Goal: Navigation & Orientation: Find specific page/section

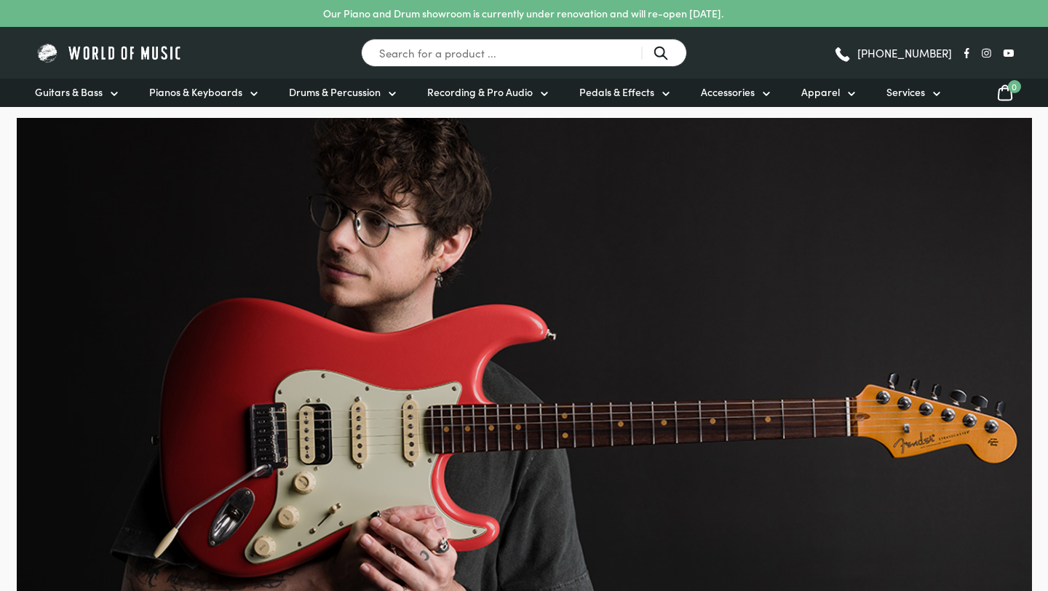
click at [182, 97] on span "Pianos & Keyboards" at bounding box center [195, 91] width 93 height 15
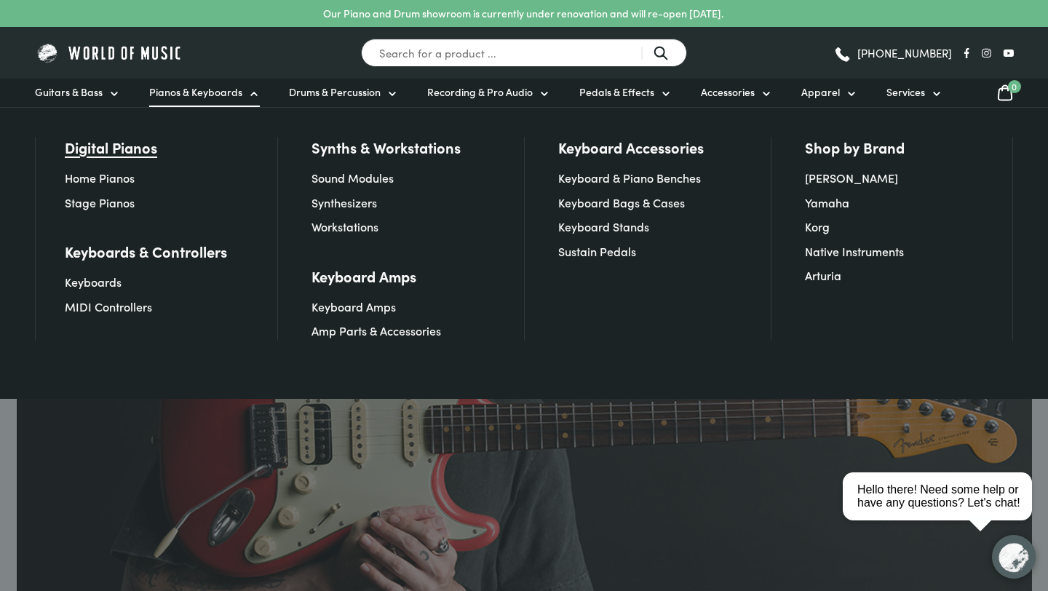
click at [139, 143] on link "Digital Pianos" at bounding box center [111, 147] width 92 height 20
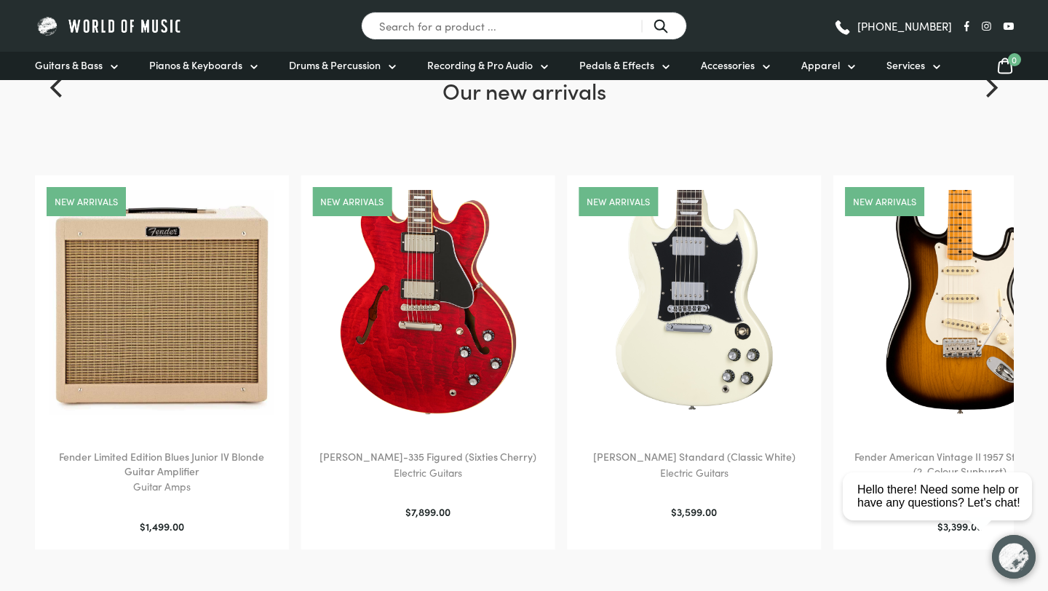
scroll to position [687, 0]
